Goal: Task Accomplishment & Management: Complete application form

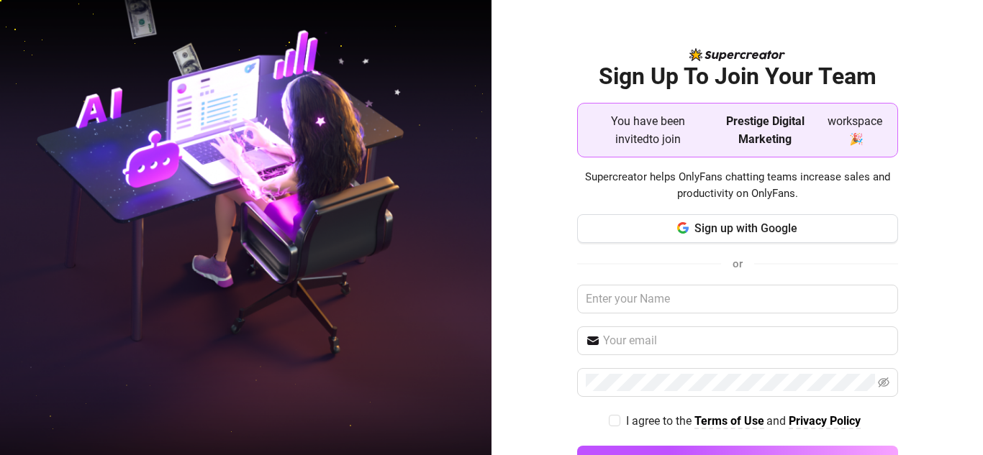
scroll to position [49, 0]
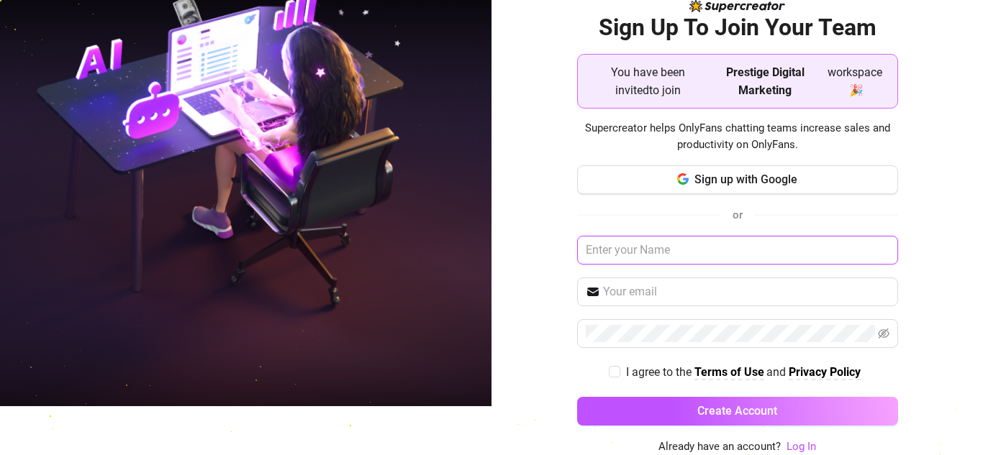
click at [679, 248] on input "text" at bounding box center [737, 250] width 321 height 29
type input "[GEOGRAPHIC_DATA]"
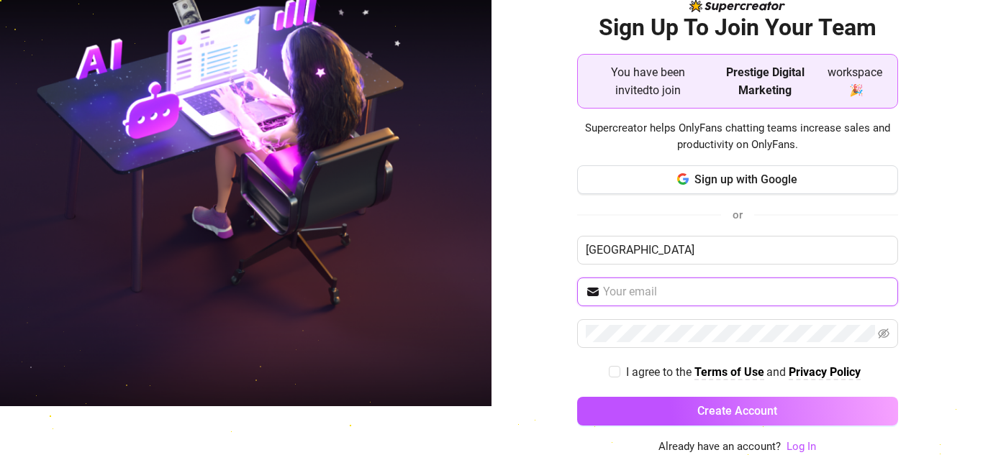
click at [655, 299] on input "text" at bounding box center [746, 291] width 286 height 17
type input "[EMAIL_ADDRESS][DOMAIN_NAME]"
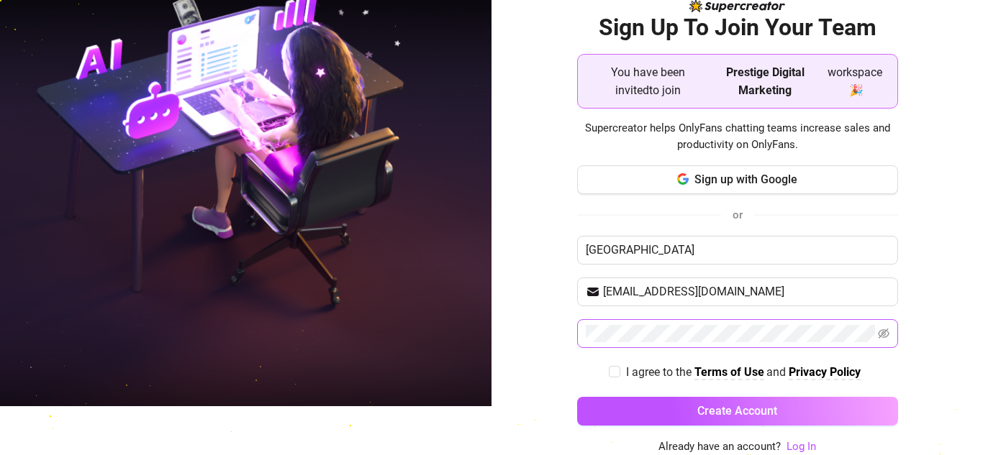
click at [658, 320] on span at bounding box center [737, 333] width 321 height 29
click at [878, 335] on icon "eye-invisible" at bounding box center [884, 334] width 12 height 10
click at [611, 371] on span at bounding box center [615, 372] width 12 height 12
click at [611, 371] on input "I agree to the Terms of Use and Privacy Policy" at bounding box center [614, 371] width 10 height 10
checkbox input "true"
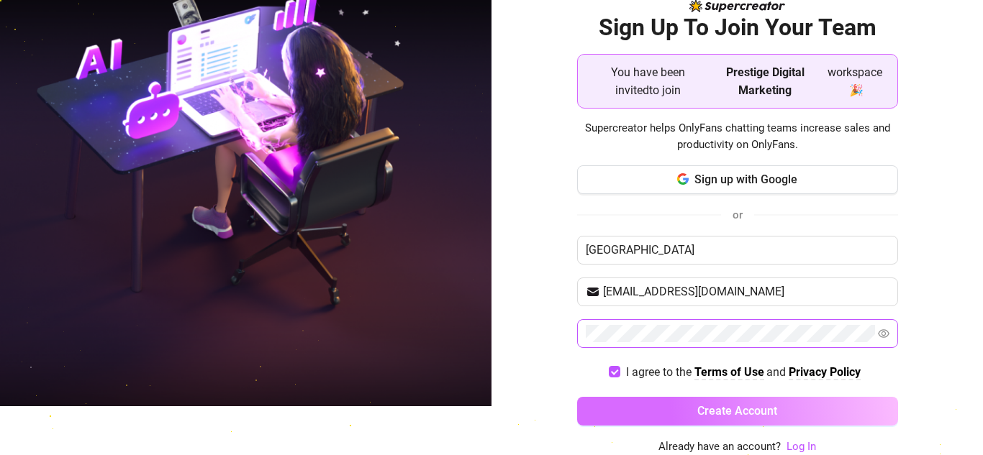
click at [625, 404] on button "Create Account" at bounding box center [737, 411] width 321 height 29
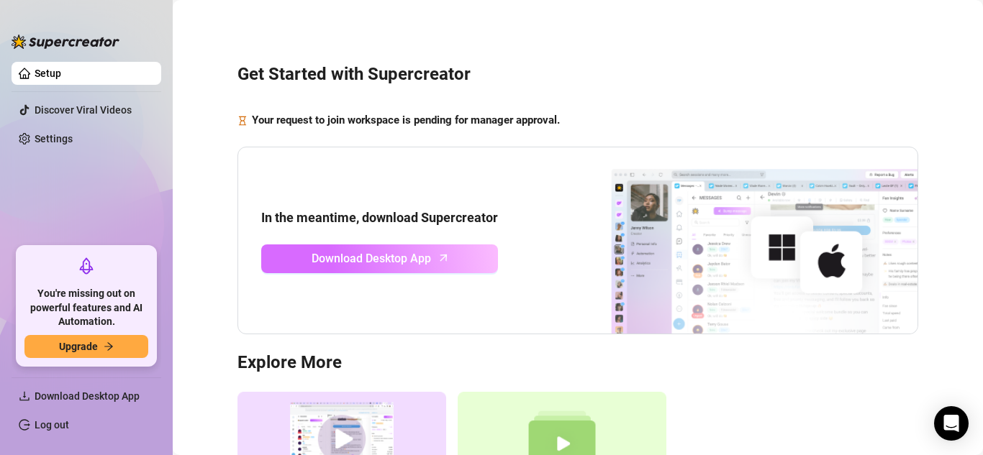
click at [384, 268] on span "Download Desktop App" at bounding box center [371, 259] width 119 height 18
